Goal: Navigation & Orientation: Find specific page/section

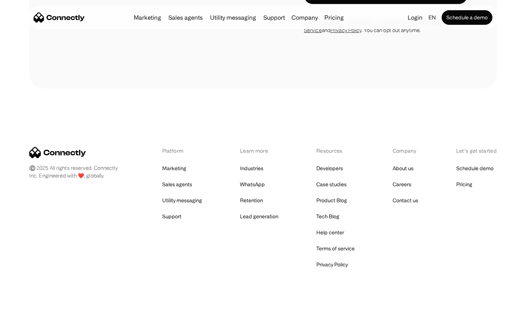
scroll to position [616, 0]
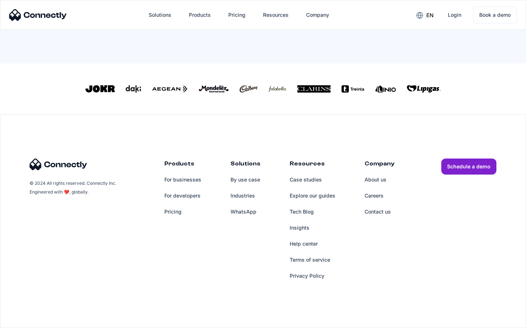
scroll to position [313, 0]
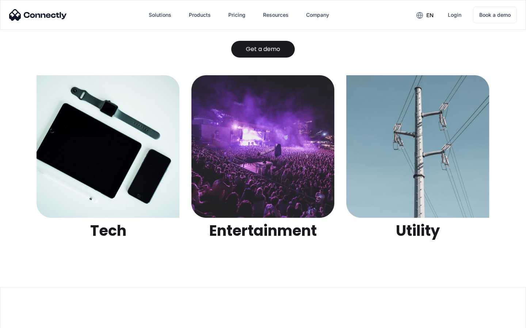
scroll to position [2302, 0]
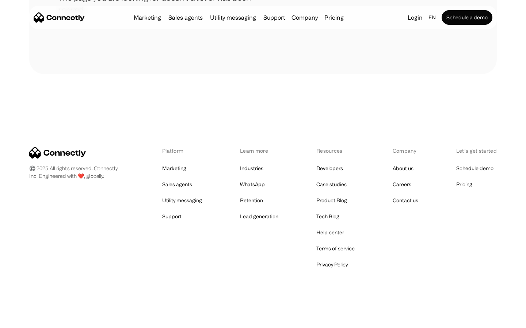
scroll to position [133, 0]
